Goal: Transaction & Acquisition: Subscribe to service/newsletter

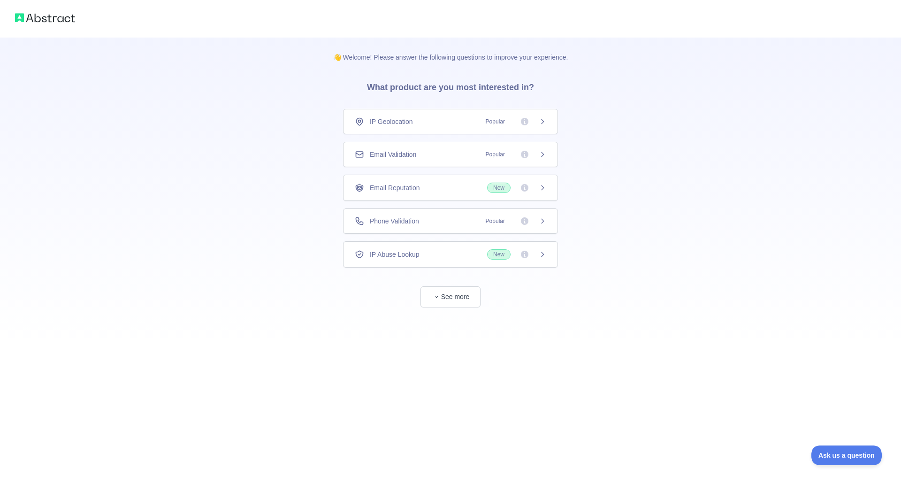
click at [423, 222] on div "Phone Validation Popular" at bounding box center [450, 220] width 191 height 9
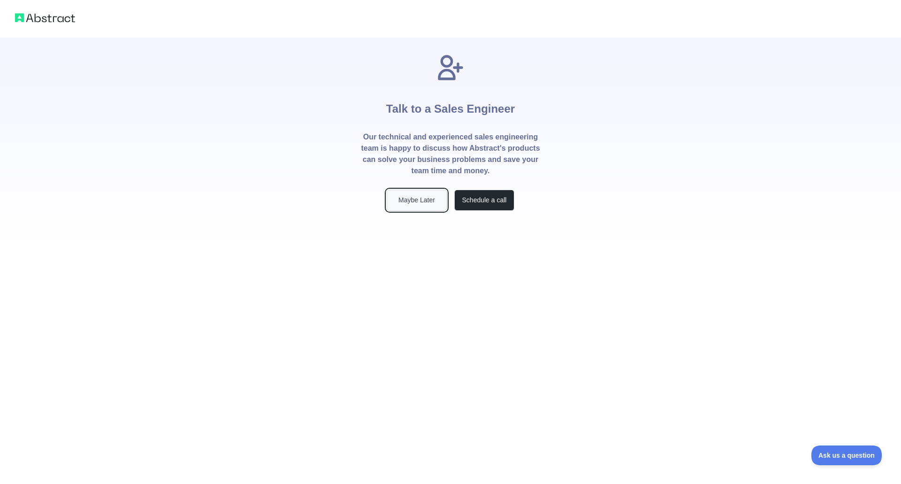
click at [426, 201] on button "Maybe Later" at bounding box center [417, 200] width 60 height 21
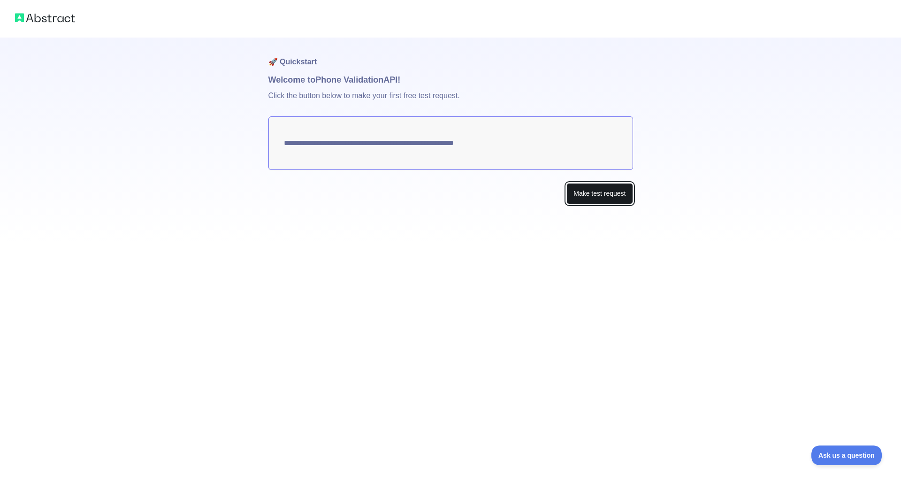
click at [602, 194] on button "Make test request" at bounding box center [599, 193] width 66 height 21
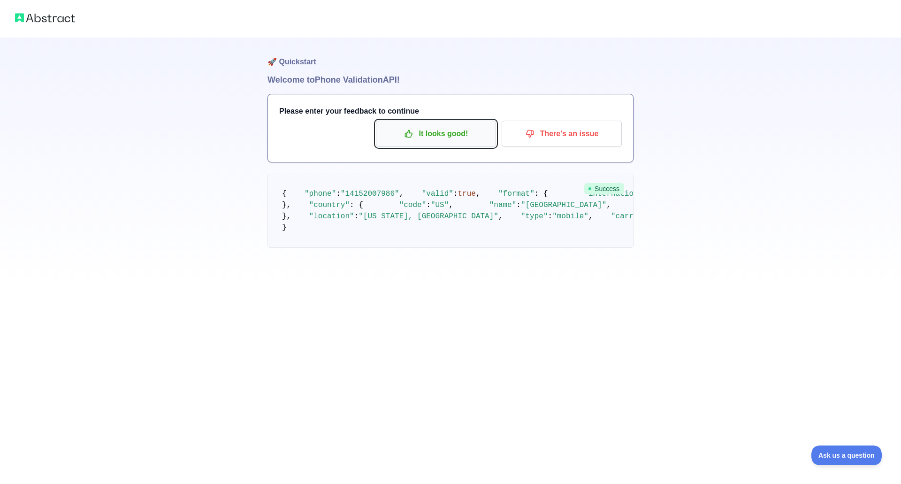
click at [408, 136] on icon "button" at bounding box center [408, 133] width 9 height 9
